Goal: Find specific page/section: Find specific page/section

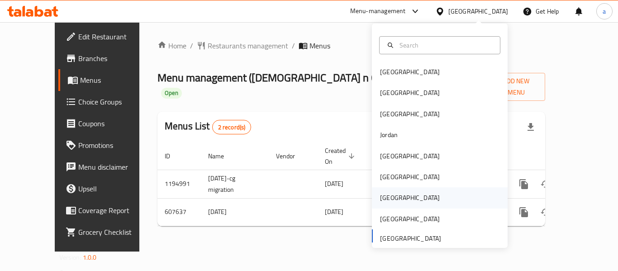
click at [391, 205] on div "[GEOGRAPHIC_DATA]" at bounding box center [410, 197] width 74 height 21
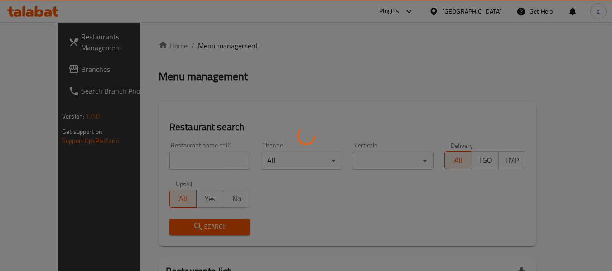
click at [50, 67] on div at bounding box center [306, 135] width 612 height 271
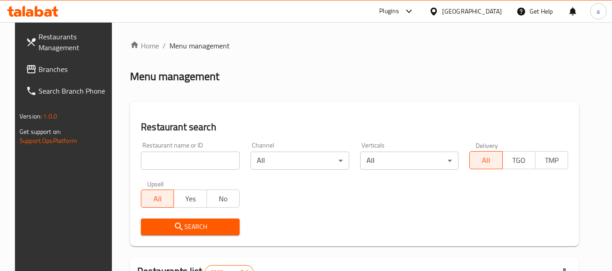
click at [49, 70] on span "Branches" at bounding box center [74, 69] width 72 height 11
